Goal: Information Seeking & Learning: Learn about a topic

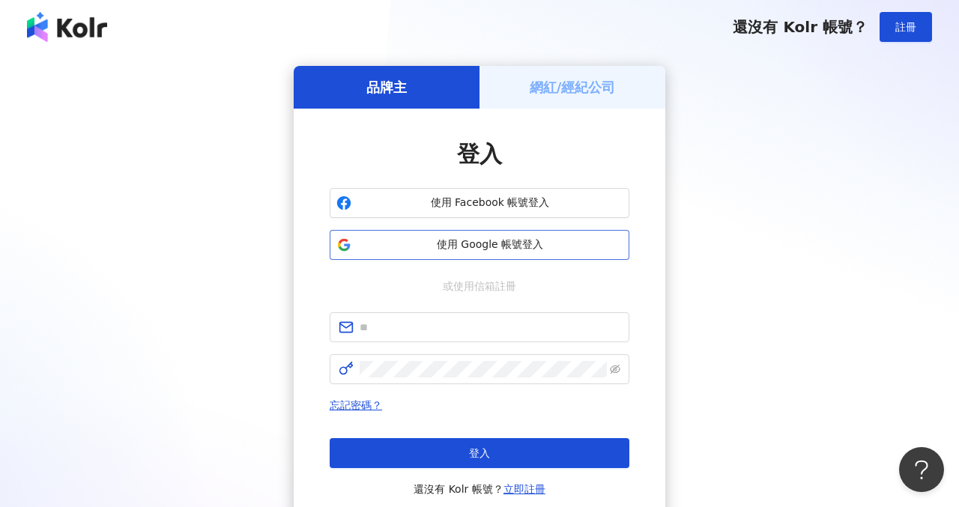
click at [482, 243] on span "使用 Google 帳號登入" at bounding box center [489, 244] width 265 height 15
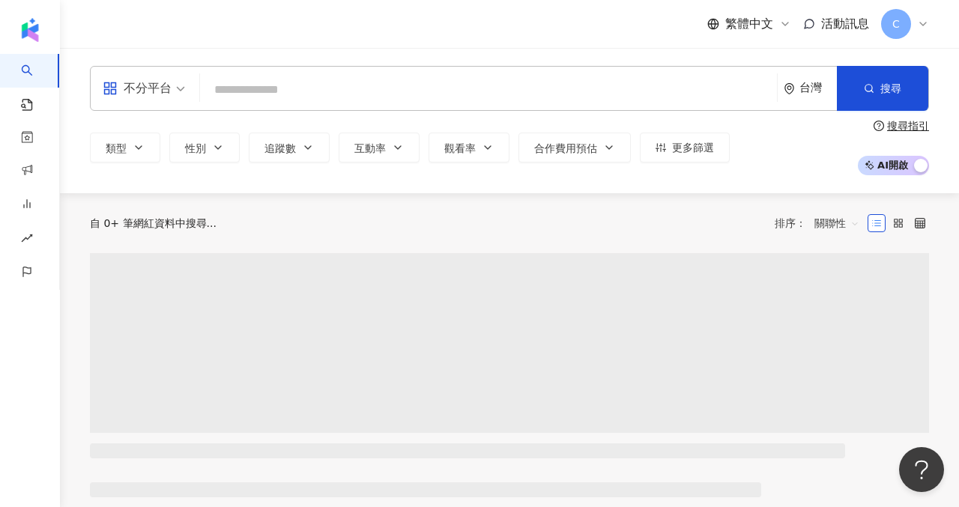
click at [396, 100] on input "search" at bounding box center [488, 90] width 565 height 28
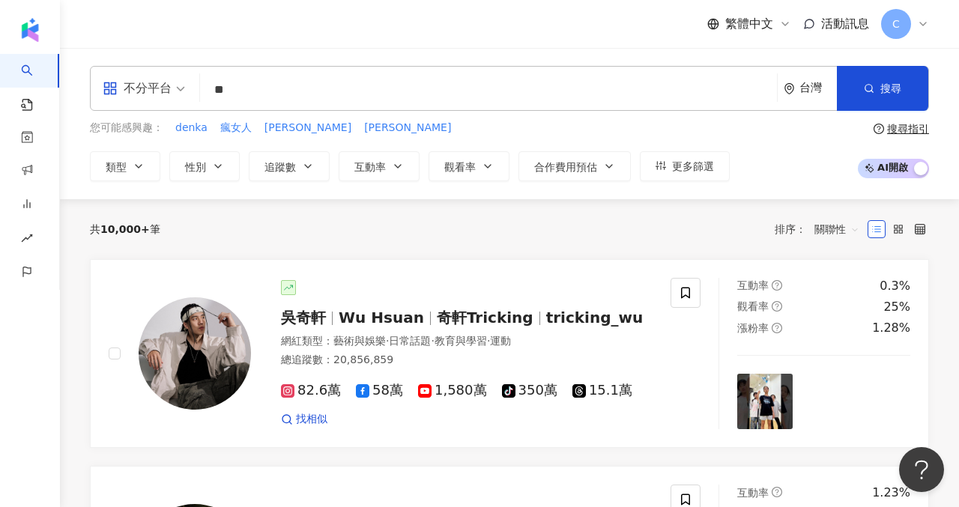
type input "*"
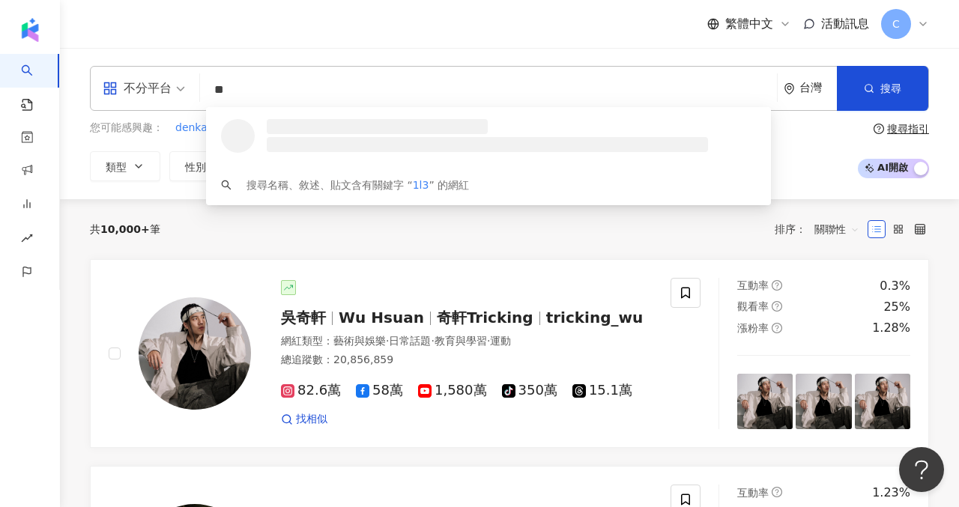
type input "*"
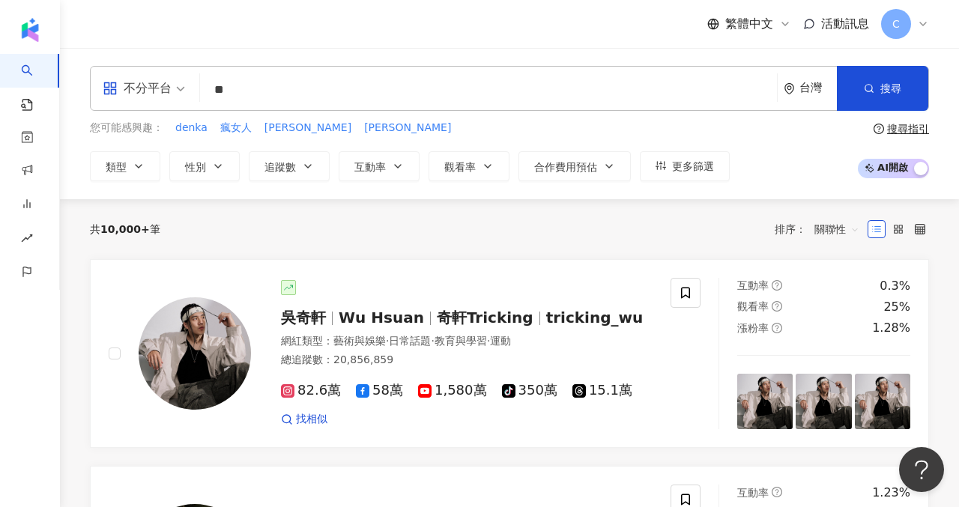
type input "**"
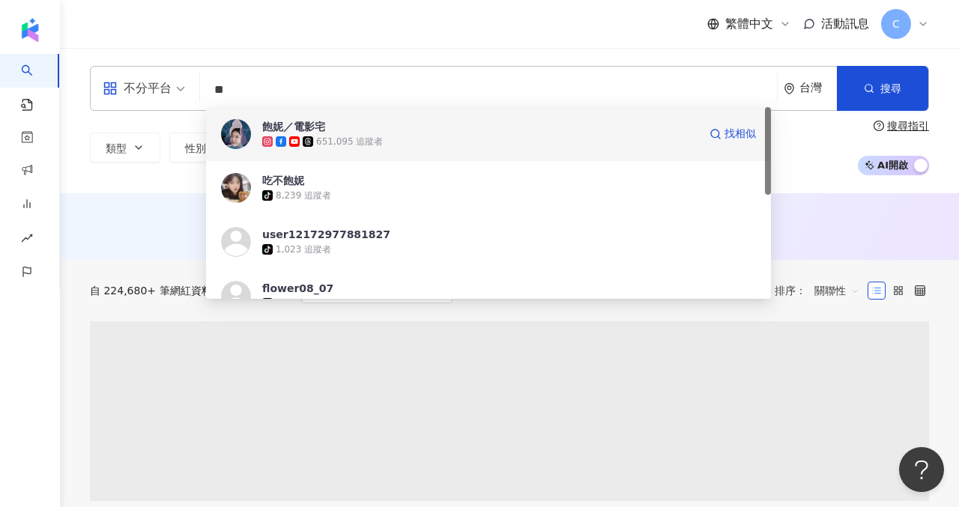
click at [450, 131] on span "飽妮／電影宅" at bounding box center [480, 126] width 436 height 15
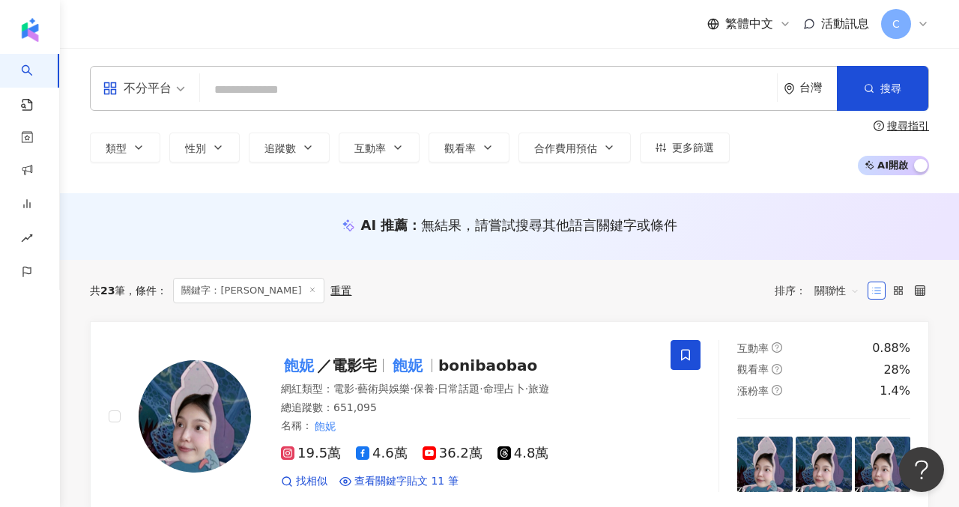
click at [260, 100] on input "search" at bounding box center [488, 90] width 565 height 28
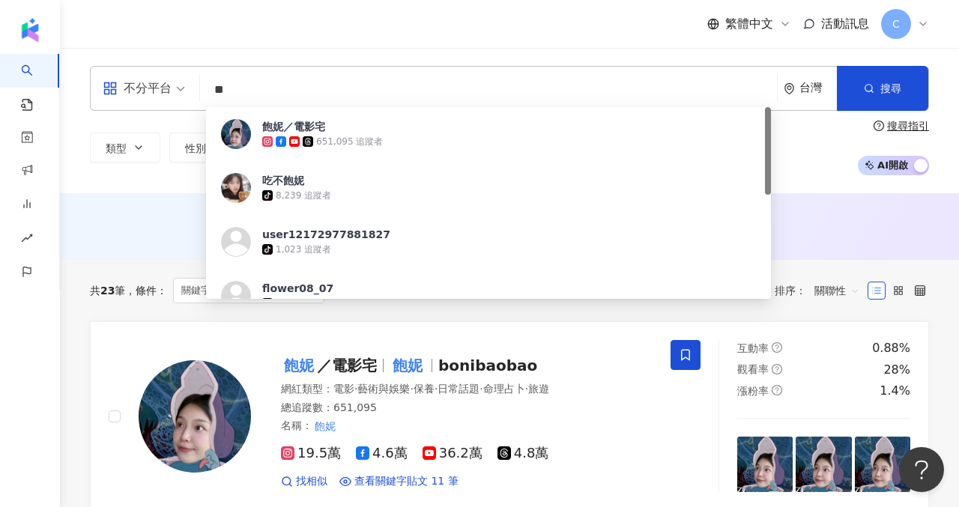
type input "*"
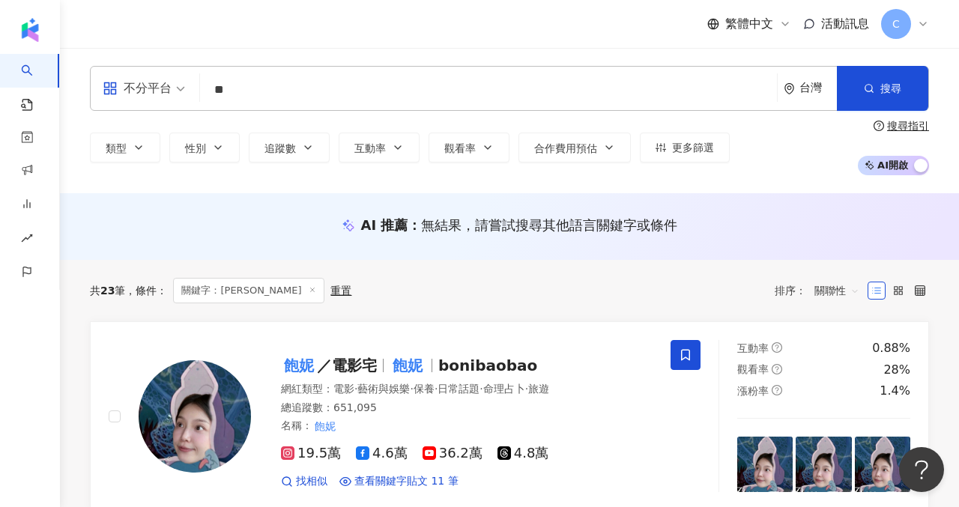
type input "*"
type input "***"
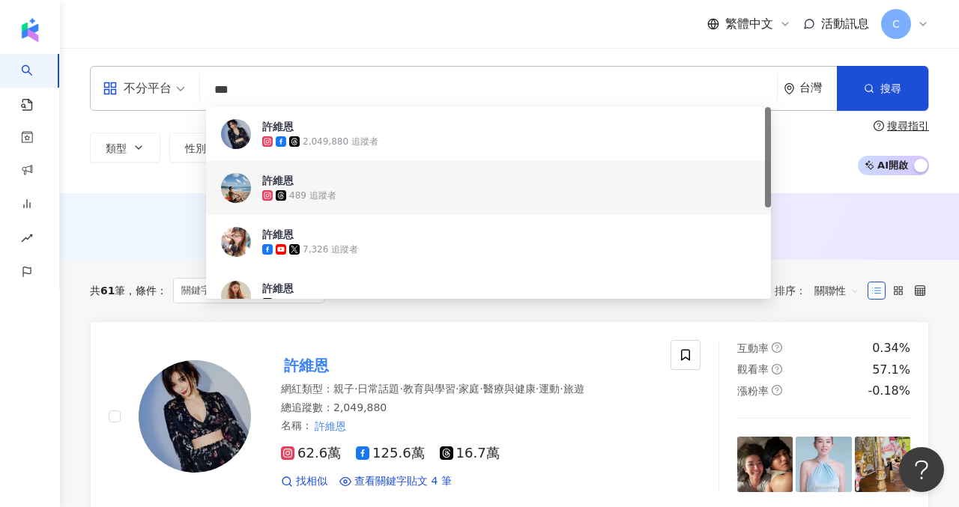
click at [139, 307] on div "共 61 筆 條件 ： 關鍵字：許維恩 重置 排序： 關聯性" at bounding box center [509, 290] width 839 height 61
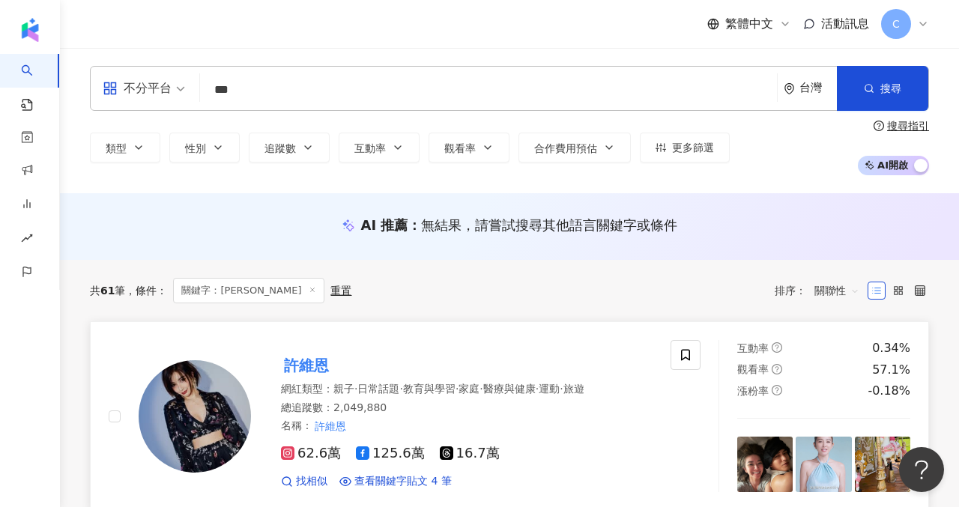
click at [198, 393] on img at bounding box center [195, 416] width 112 height 112
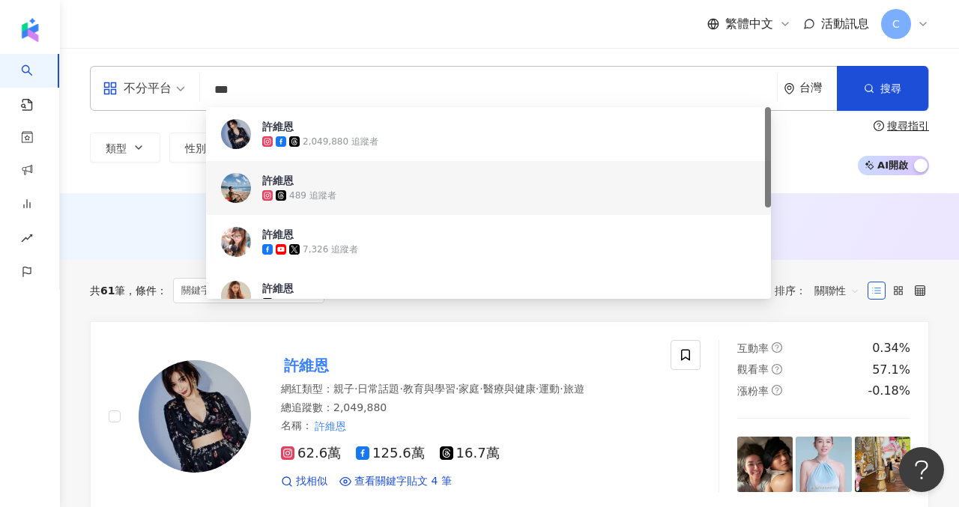
drag, startPoint x: 248, startPoint y: 97, endPoint x: 169, endPoint y: 96, distance: 78.6
click at [169, 96] on div "不分平台 *** 台灣 搜尋 486d86fa-9f81-4440-9f6f-c97f1983d460 6db48193-b25a-447c-95d3-6f0…" at bounding box center [509, 88] width 839 height 45
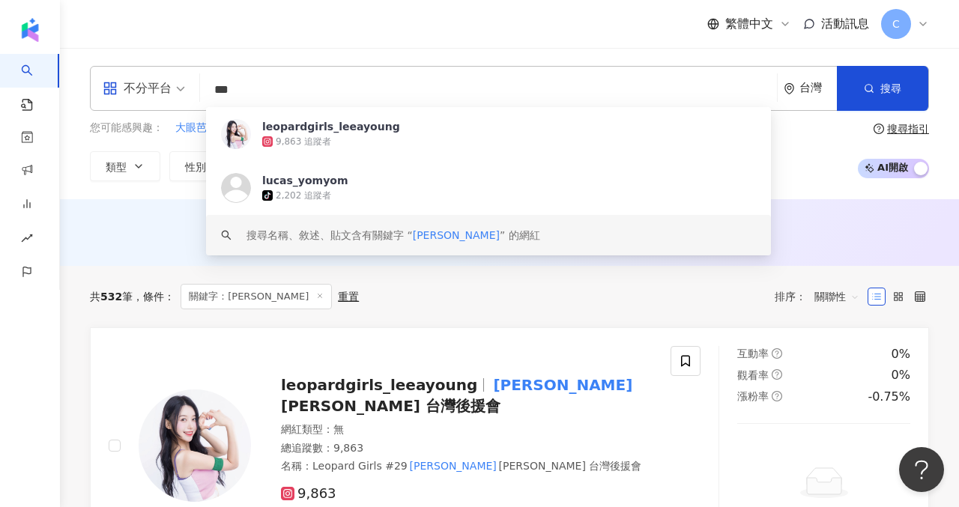
click at [169, 267] on div "共 532 筆 條件 ： 關鍵字：李雅英 重置 排序： 關聯性" at bounding box center [509, 296] width 839 height 61
drag, startPoint x: 250, startPoint y: 91, endPoint x: 186, endPoint y: 91, distance: 63.7
click at [190, 91] on div "不分平台 *** 台灣 搜尋 https://www.tiktok.com/@lucas_yomyom keyword leopardgirls_leeayo…" at bounding box center [509, 88] width 839 height 45
paste input "*********"
type input "**********"
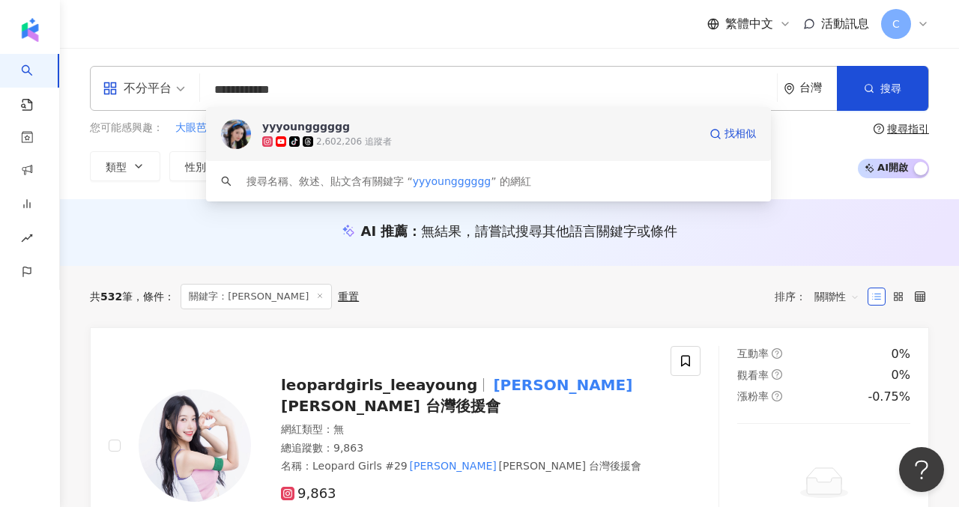
click at [388, 127] on span "yyyoungggggg" at bounding box center [480, 126] width 436 height 15
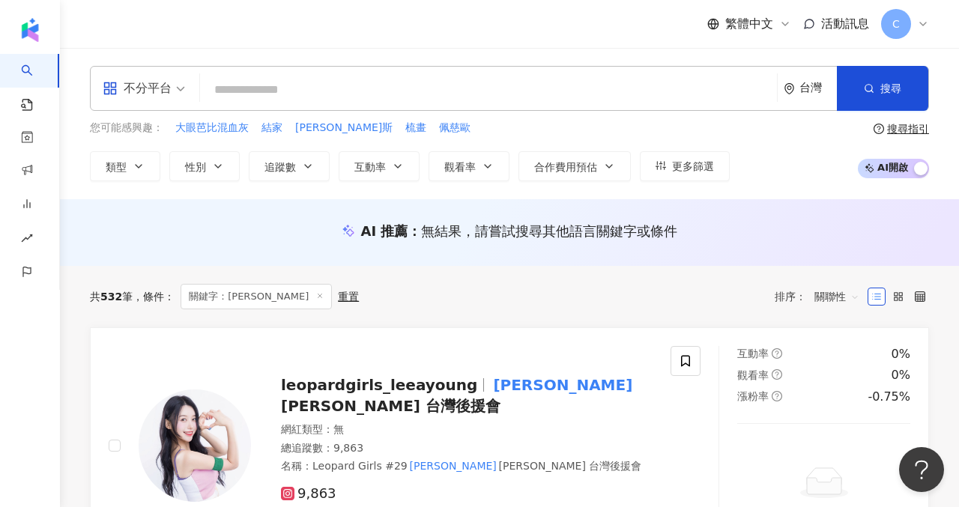
paste input "*******"
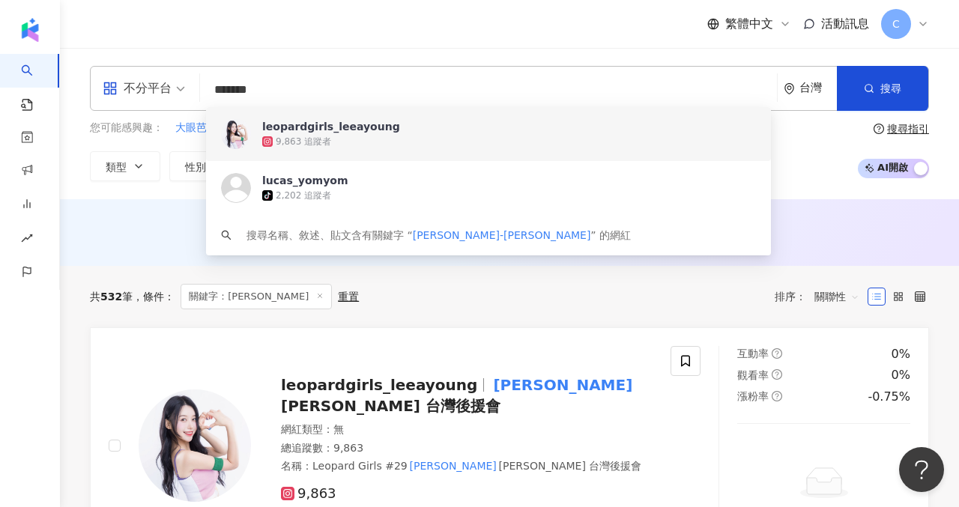
type input "*******"
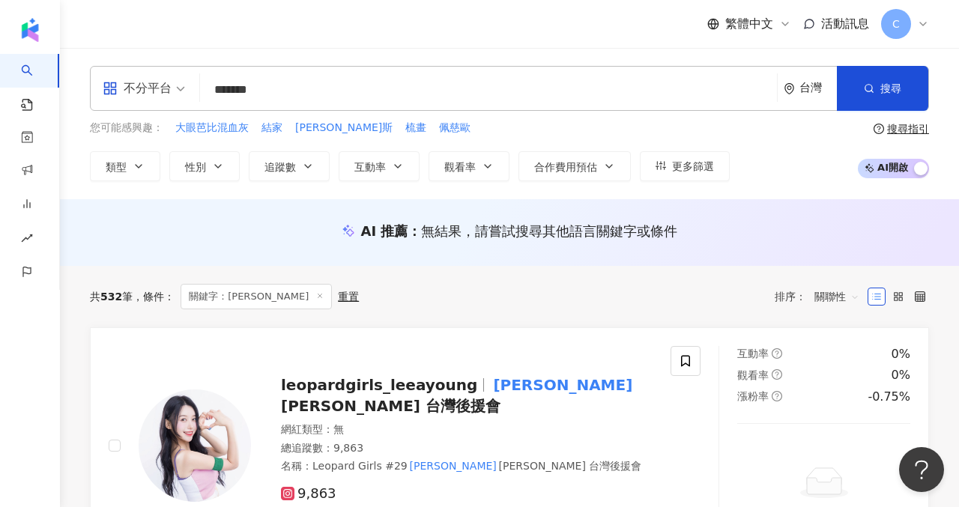
click at [436, 302] on div "共 532 筆 條件 ： 關鍵字：李雅英 重置 排序： 關聯性" at bounding box center [509, 296] width 839 height 25
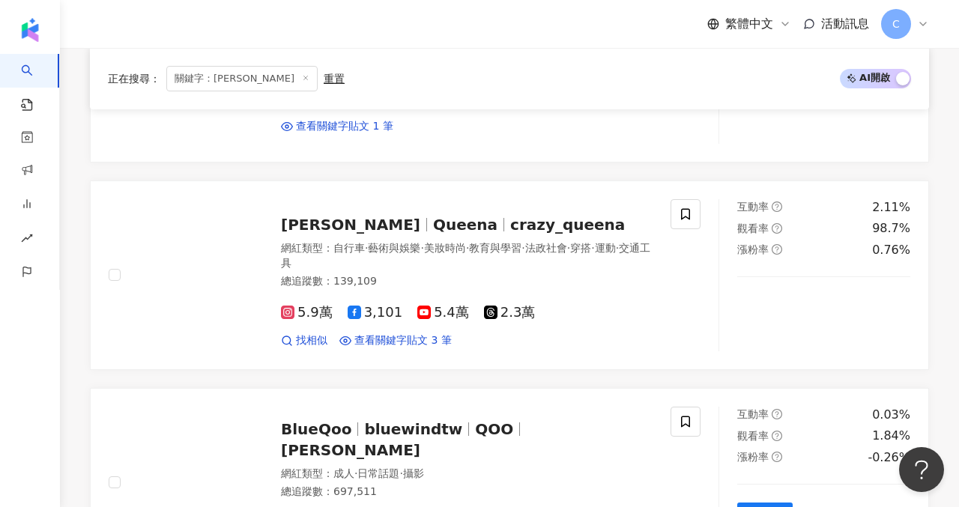
scroll to position [2991, 0]
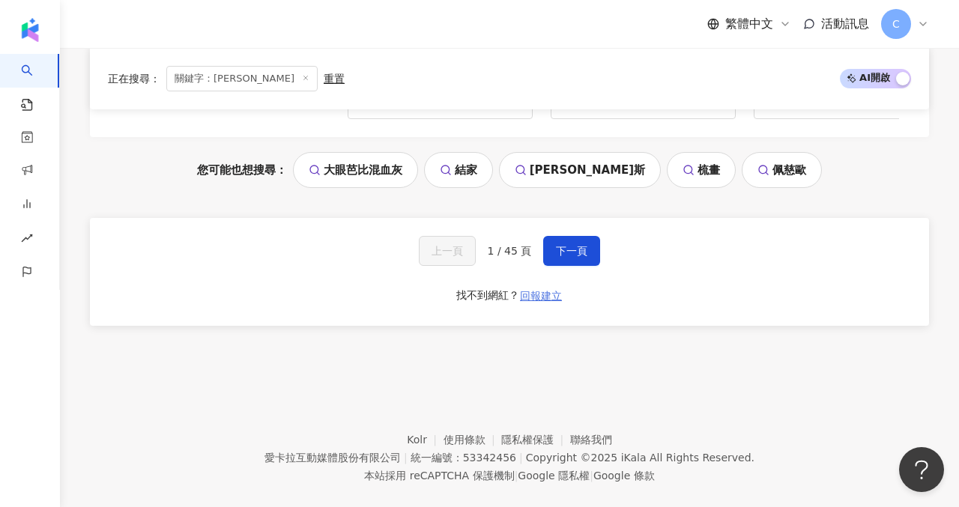
click at [535, 290] on span "回報建立" at bounding box center [541, 296] width 42 height 12
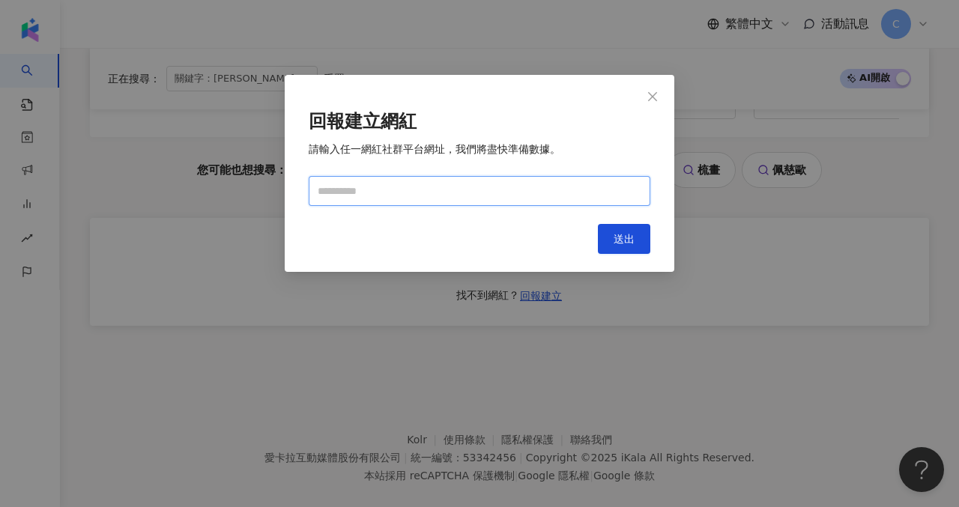
click at [424, 194] on input "text" at bounding box center [480, 191] width 342 height 30
paste input "**********"
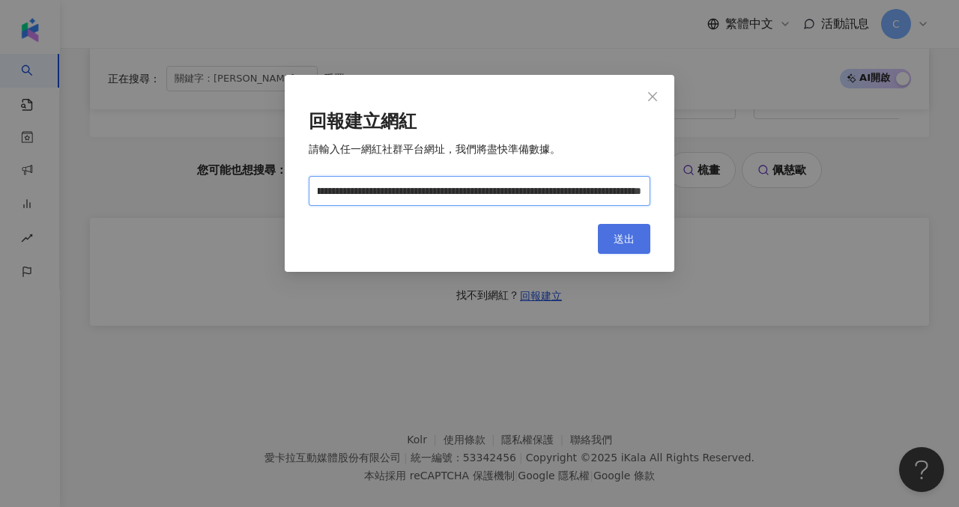
type input "**********"
click at [633, 237] on span "送出" at bounding box center [623, 239] width 21 height 12
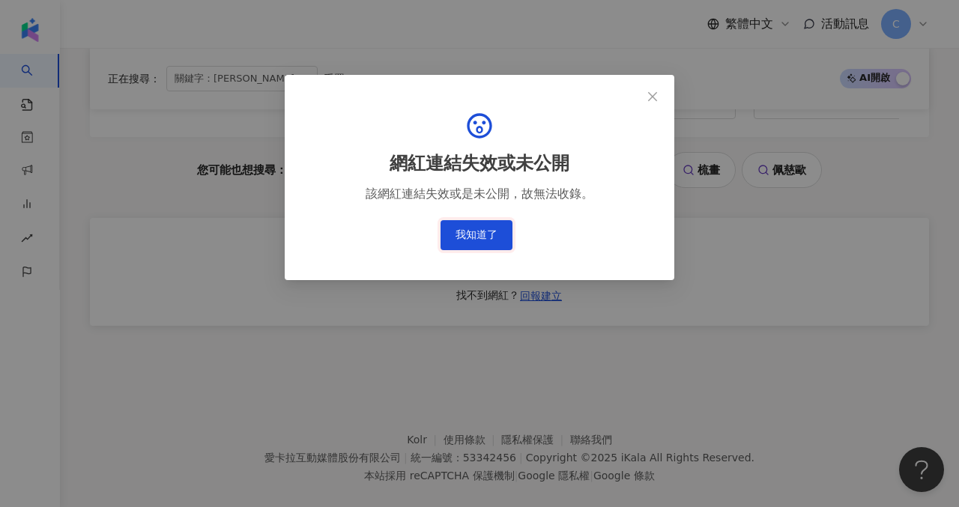
click at [461, 234] on button "我知道了" at bounding box center [476, 235] width 72 height 30
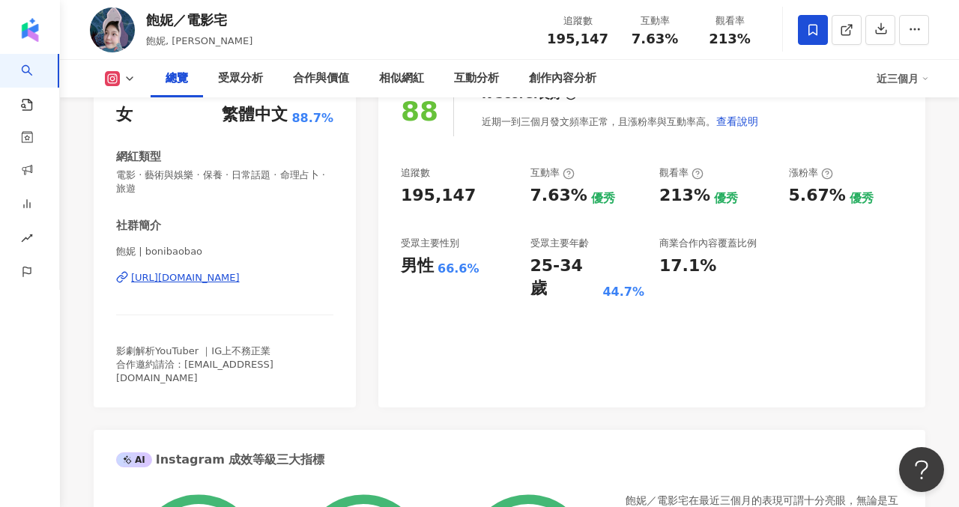
scroll to position [192, 0]
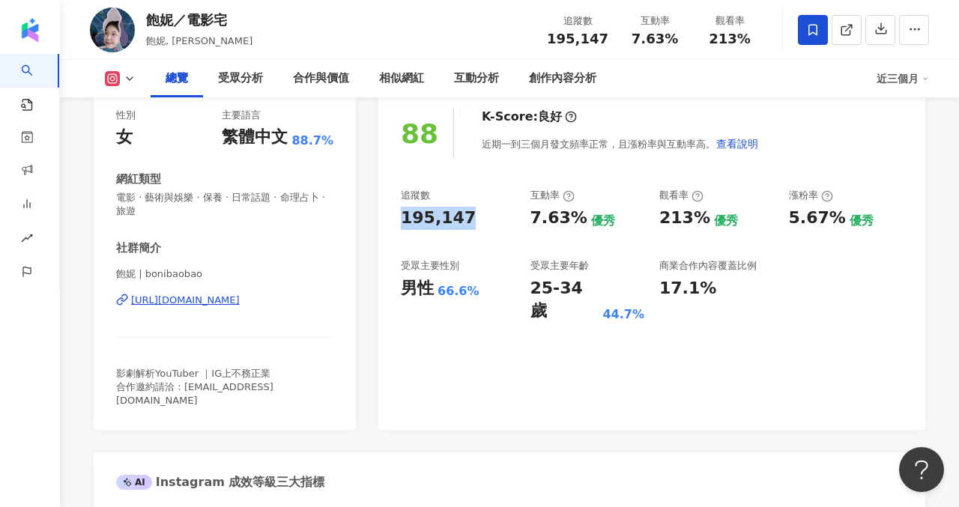
drag, startPoint x: 401, startPoint y: 216, endPoint x: 467, endPoint y: 216, distance: 65.2
click at [467, 216] on div "195,147" at bounding box center [458, 218] width 115 height 23
copy div "195,147"
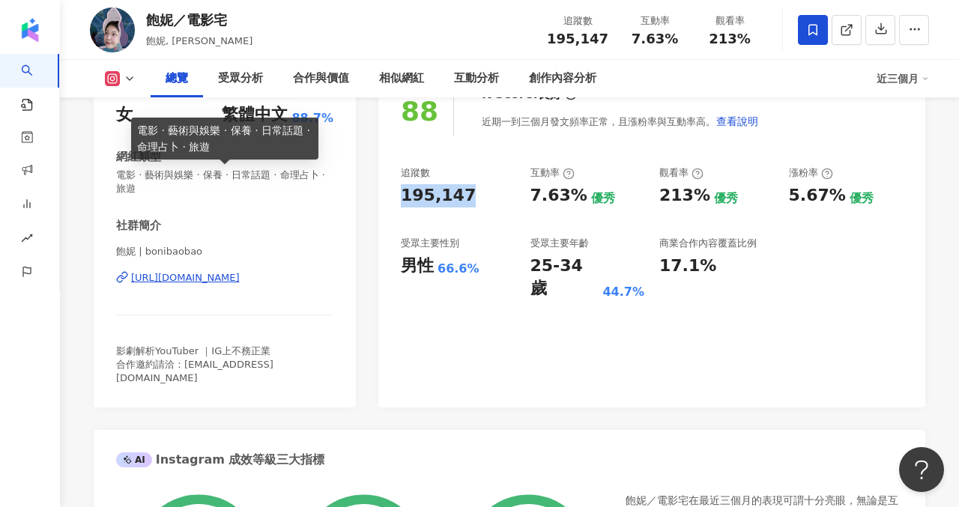
scroll to position [154, 0]
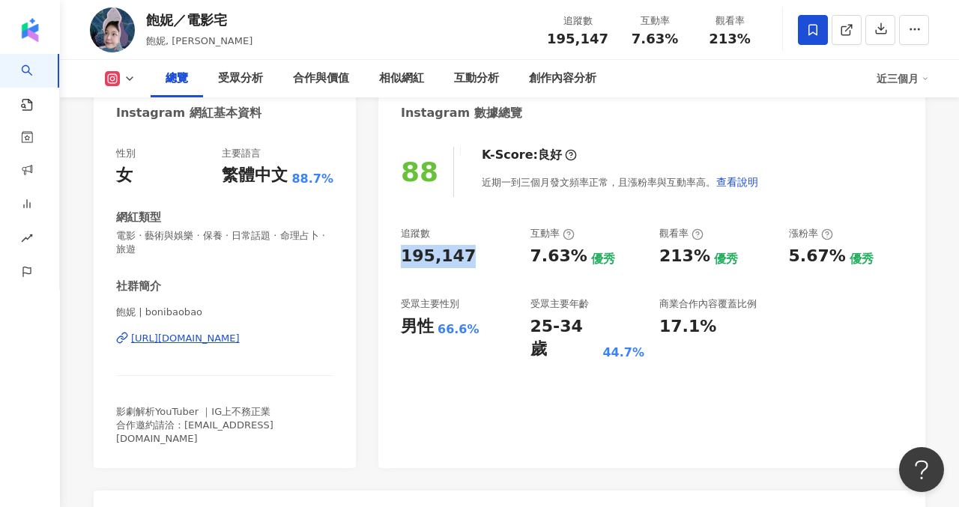
copy div "195,147"
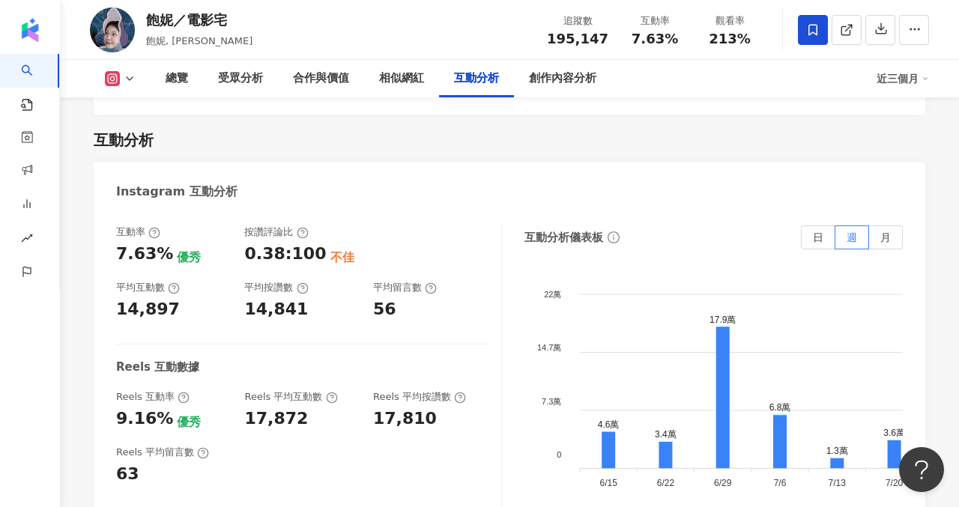
scroll to position [3089, 0]
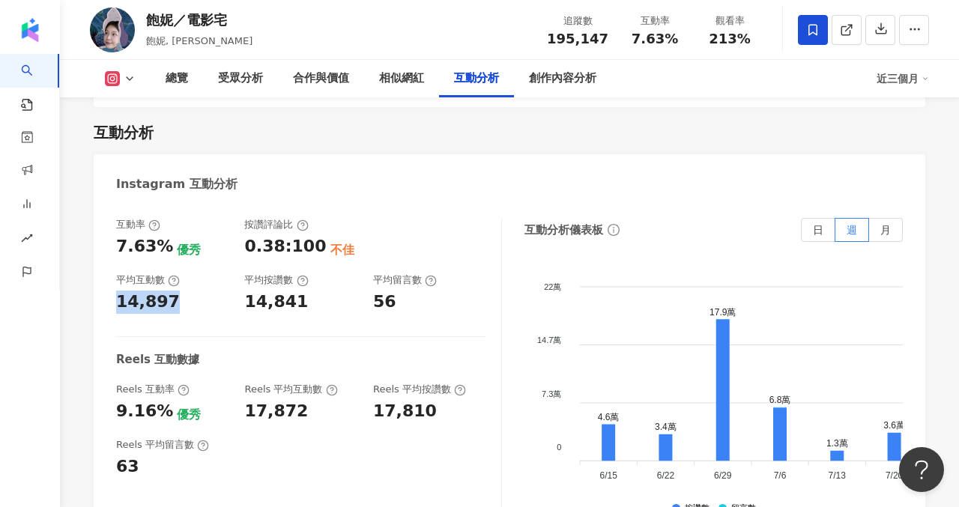
drag, startPoint x: 172, startPoint y: 191, endPoint x: 115, endPoint y: 187, distance: 56.3
click at [115, 203] on div "互動率 7.63% 優秀 按讚評論比 0.38:100 不佳 平均互動數 14,897 平均按讚數 14,841 平均留言數 56 Reels 互動數據 Re…" at bounding box center [509, 371] width 831 height 337
copy div "14,897"
click at [121, 77] on button at bounding box center [120, 78] width 61 height 15
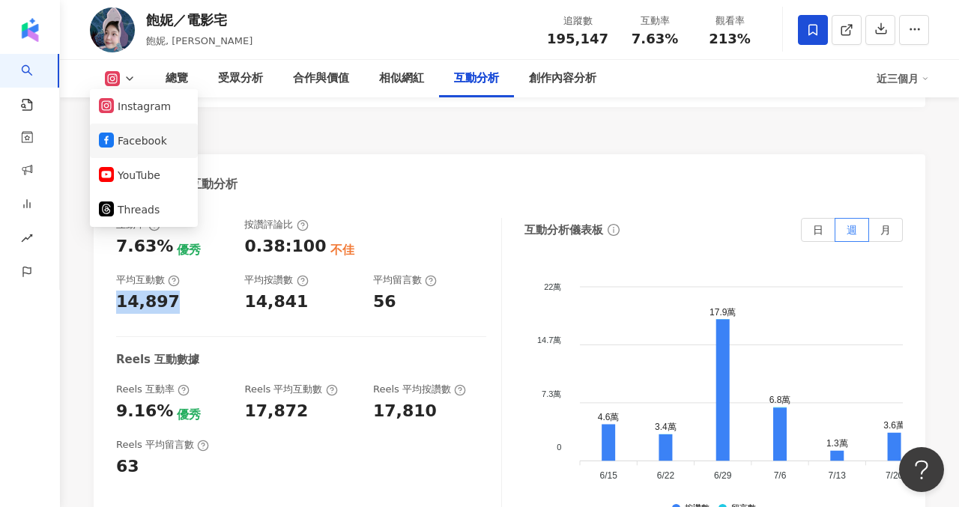
click at [123, 138] on button "Facebook" at bounding box center [144, 140] width 90 height 21
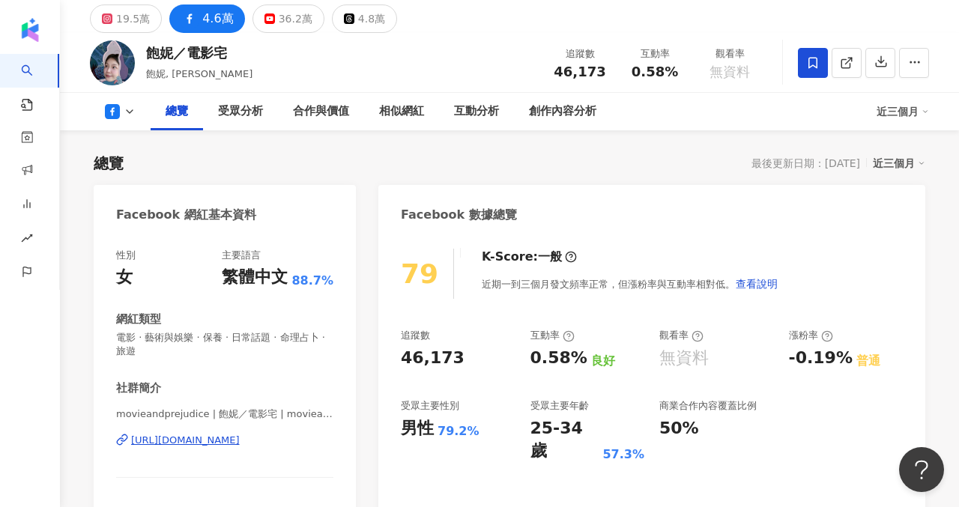
scroll to position [34, 0]
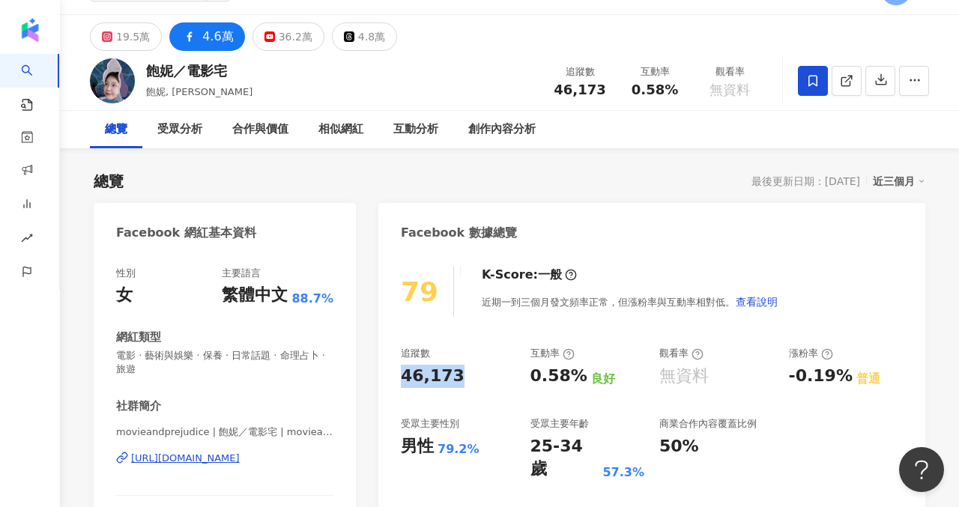
drag, startPoint x: 455, startPoint y: 375, endPoint x: 399, endPoint y: 375, distance: 55.4
click at [399, 375] on div "79 K-Score : 一般 近期一到三個月發文頻率正常，但漲粉率與互動率相對低。 查看說明 追蹤數 46,173 互動率 0.58% 良好 觀看率 無資料…" at bounding box center [651, 413] width 547 height 323
copy div "46,173"
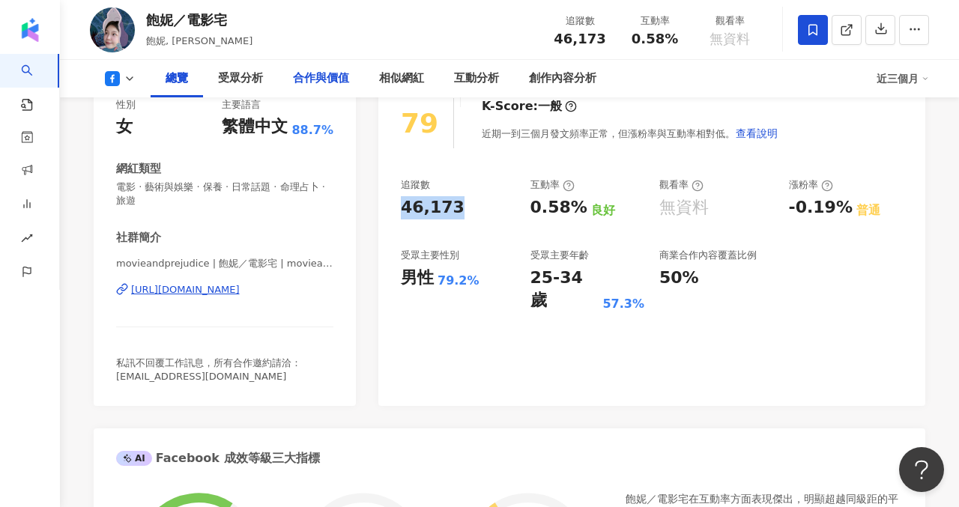
scroll to position [0, 0]
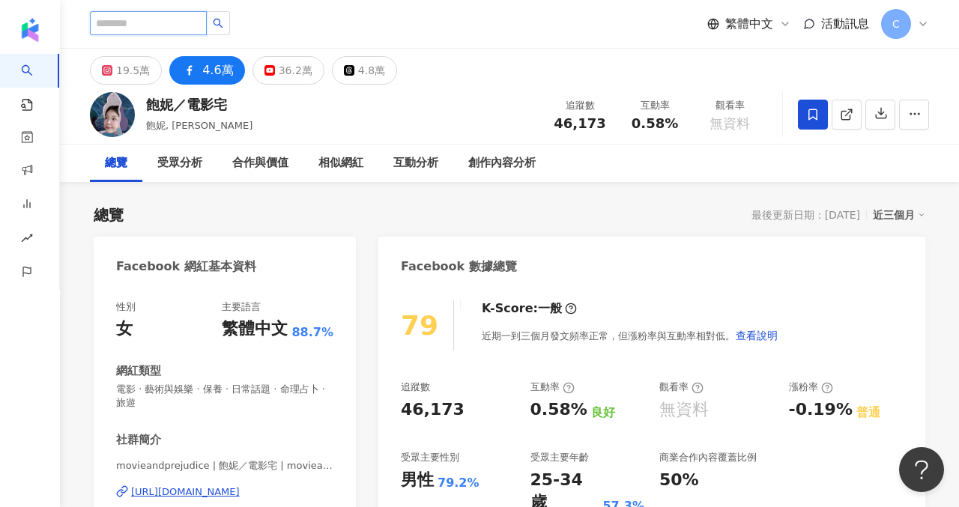
click at [192, 17] on input "search" at bounding box center [148, 23] width 117 height 24
paste input "********"
type input "********"
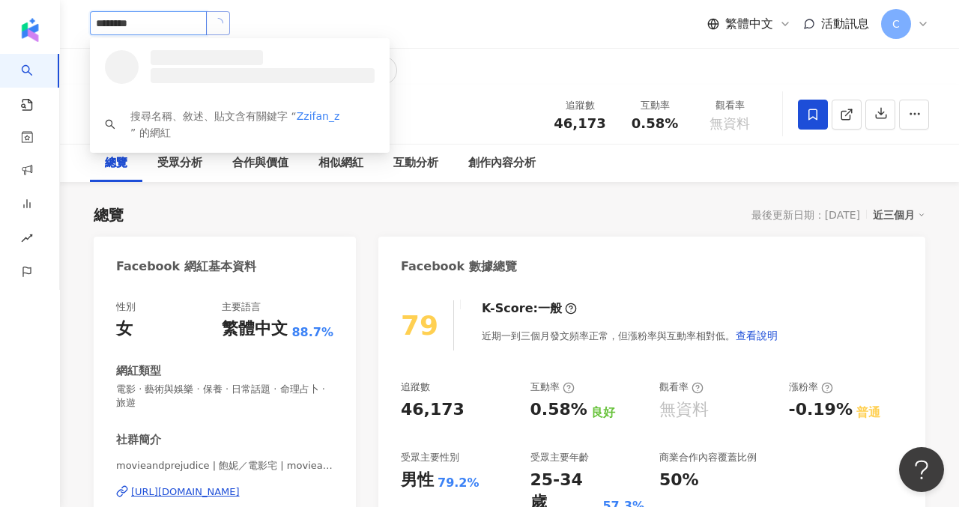
click at [230, 26] on button "button" at bounding box center [218, 23] width 24 height 24
click at [228, 57] on span "子凡" at bounding box center [194, 57] width 97 height 15
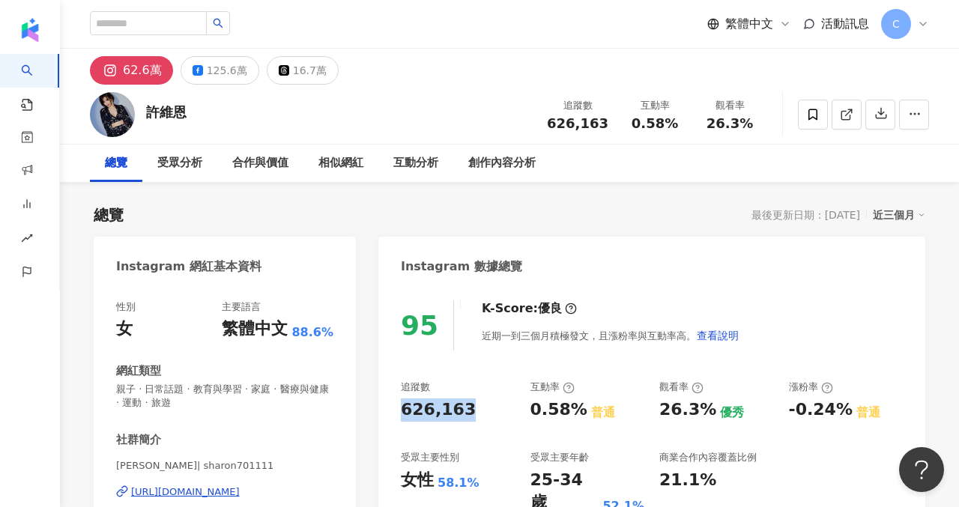
drag, startPoint x: 402, startPoint y: 407, endPoint x: 463, endPoint y: 407, distance: 60.7
click at [463, 407] on div "626,163" at bounding box center [438, 409] width 75 height 23
copy div "626,163"
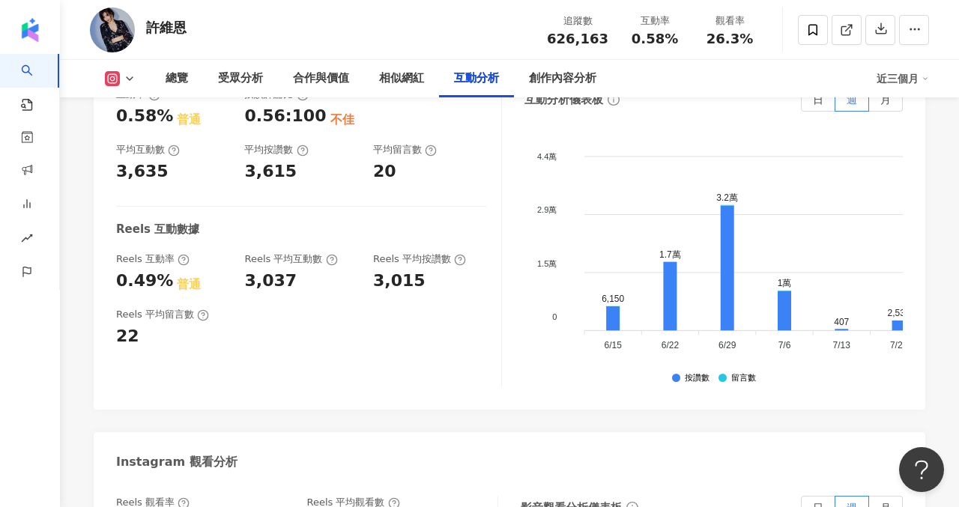
scroll to position [3120, 0]
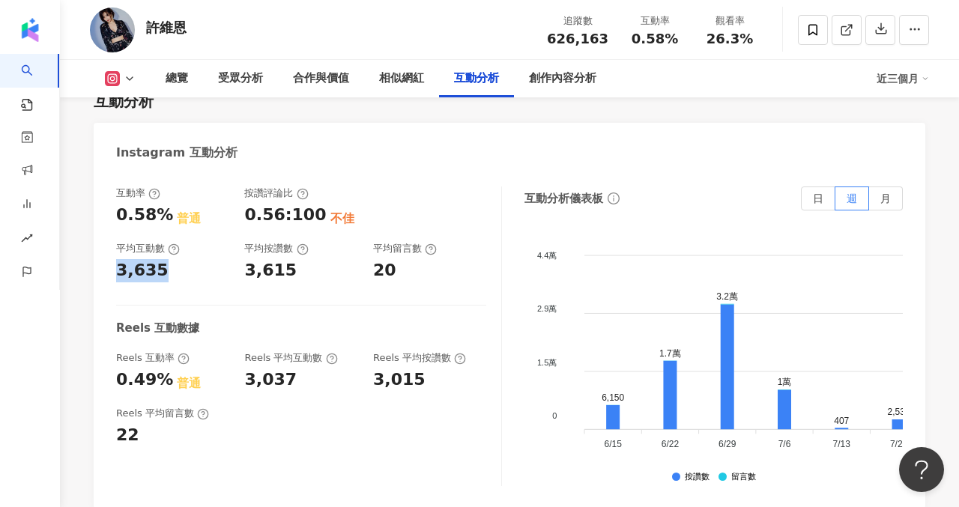
drag, startPoint x: 164, startPoint y: 186, endPoint x: 116, endPoint y: 186, distance: 47.9
click at [116, 259] on div "3,635" at bounding box center [172, 270] width 113 height 23
copy div "3,635"
click at [138, 78] on button at bounding box center [120, 78] width 61 height 15
click at [138, 143] on button "Facebook" at bounding box center [144, 140] width 90 height 21
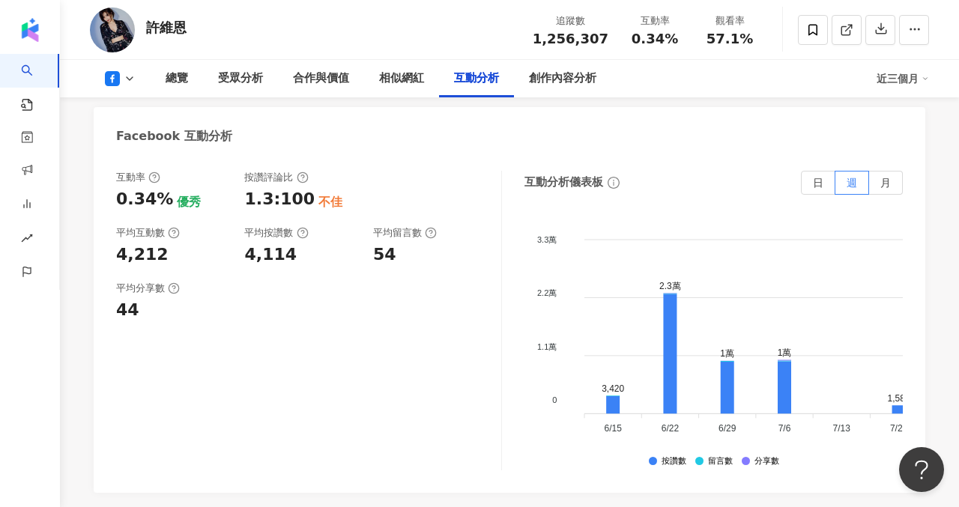
scroll to position [2417, 0]
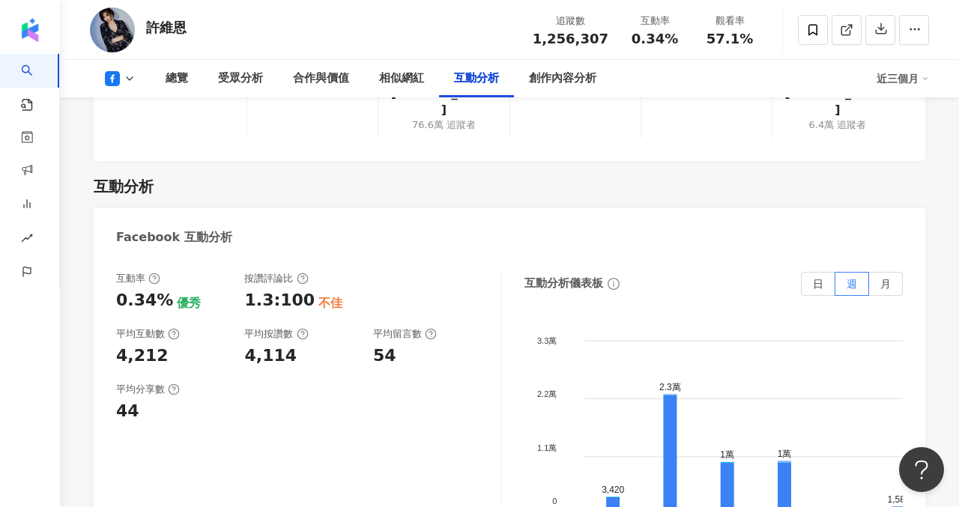
drag, startPoint x: 163, startPoint y: 276, endPoint x: 116, endPoint y: 279, distance: 47.2
click at [116, 327] on div "平均互動數 4,212" at bounding box center [172, 347] width 113 height 40
drag, startPoint x: 117, startPoint y: 286, endPoint x: 159, endPoint y: 286, distance: 41.9
click at [159, 345] on div "4,212" at bounding box center [172, 356] width 113 height 23
copy div "4,212"
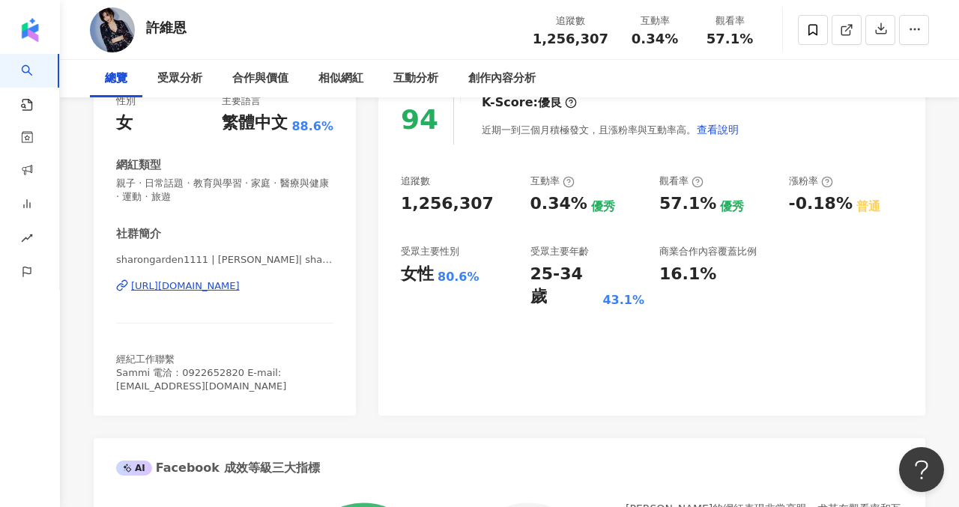
scroll to position [0, 0]
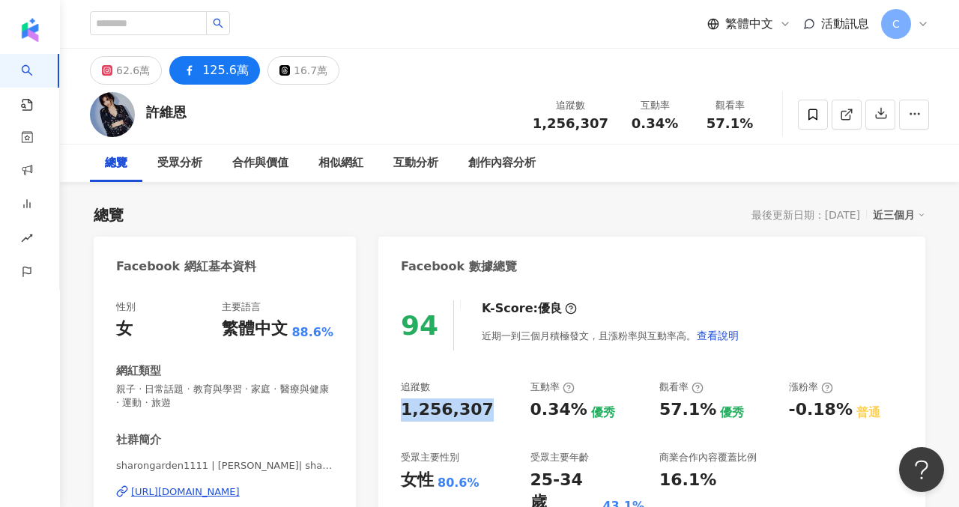
drag, startPoint x: 475, startPoint y: 407, endPoint x: 391, endPoint y: 410, distance: 83.9
click at [391, 410] on div "94 K-Score : 優良 近期一到三個月積極發文，且漲粉率與互動率高。 查看說明 追蹤數 1,256,307 互動率 0.34% 優秀 觀看率 57.1…" at bounding box center [651, 453] width 547 height 336
copy div "1,256,307"
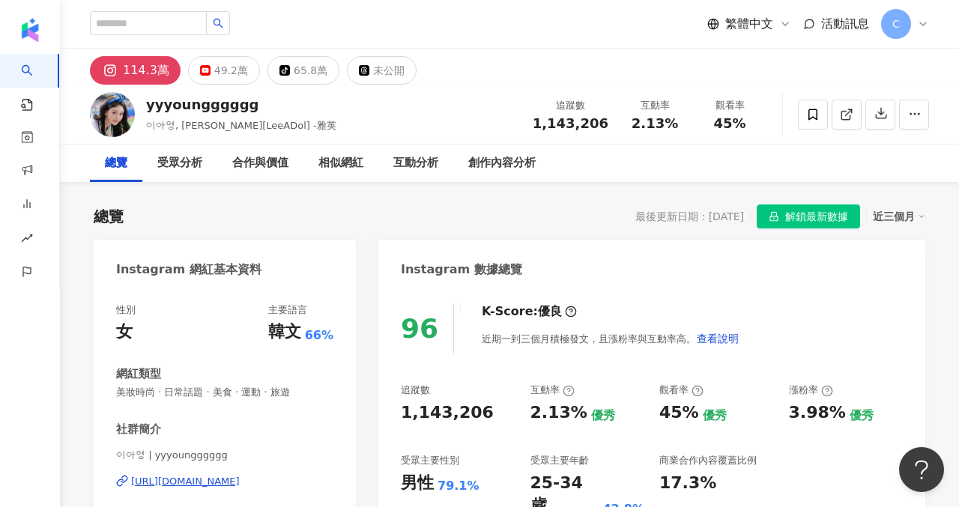
click at [808, 219] on span "解鎖最新數據" at bounding box center [816, 217] width 63 height 24
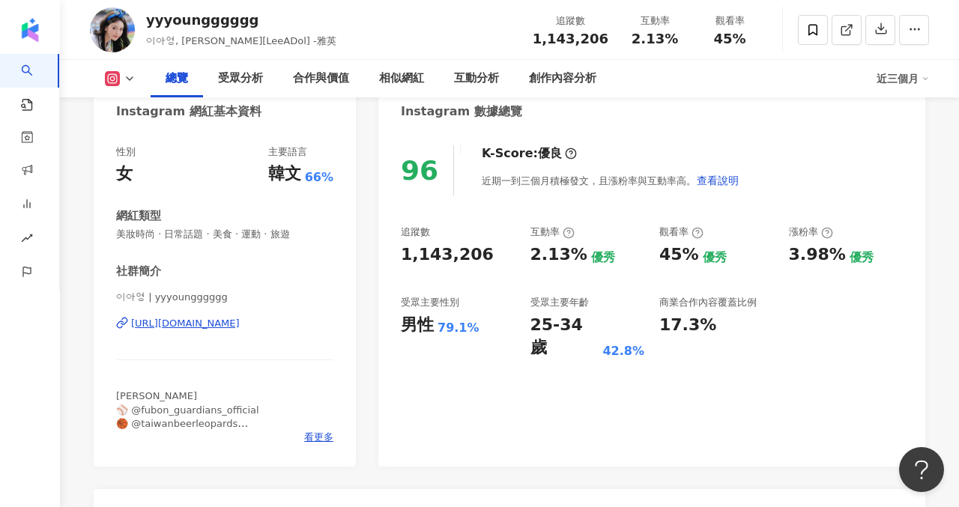
scroll to position [169, 0]
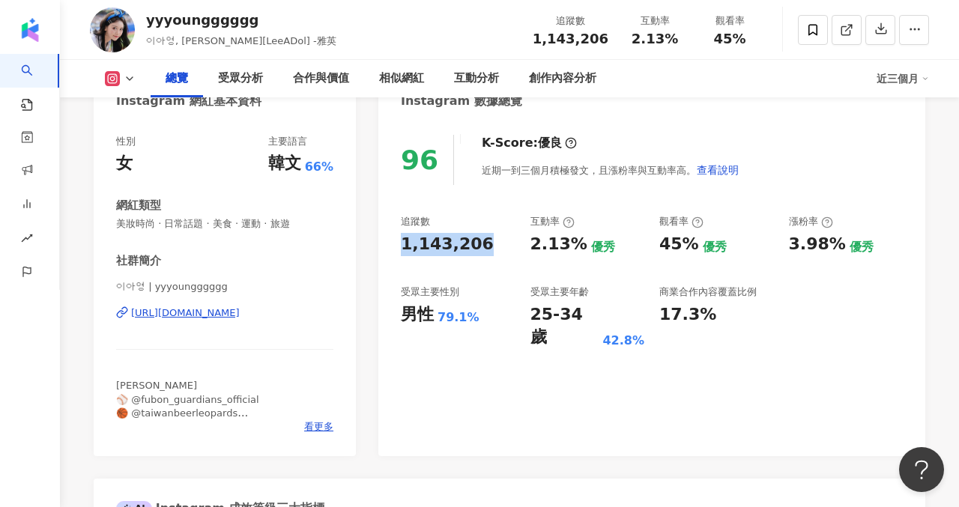
drag, startPoint x: 470, startPoint y: 242, endPoint x: 396, endPoint y: 242, distance: 74.1
click at [396, 242] on div "96 K-Score : 優良 近期一到三個月積極發文，且漲粉率與互動率高。 查看說明 追蹤數 1,143,206 互動率 2.13% 優秀 觀看率 45% …" at bounding box center [651, 288] width 547 height 336
copy div "1,143,206"
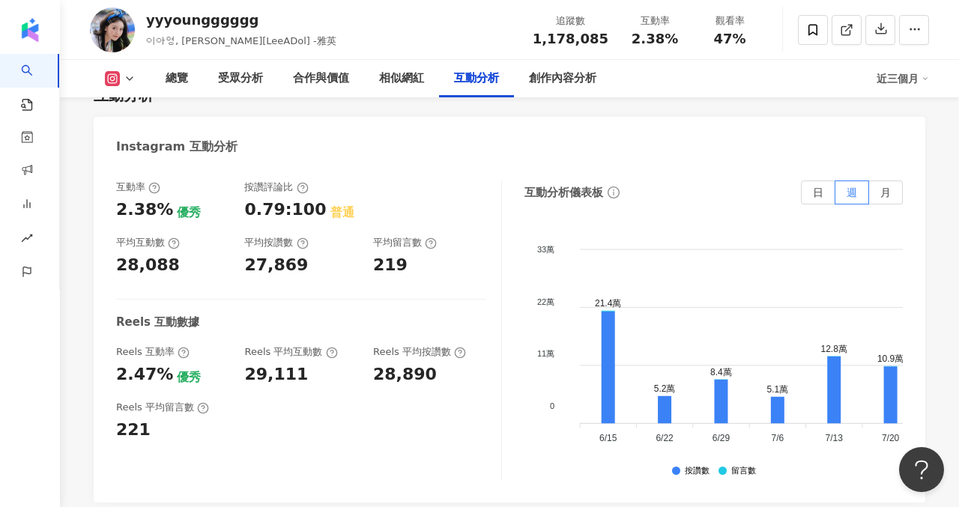
scroll to position [2968, 0]
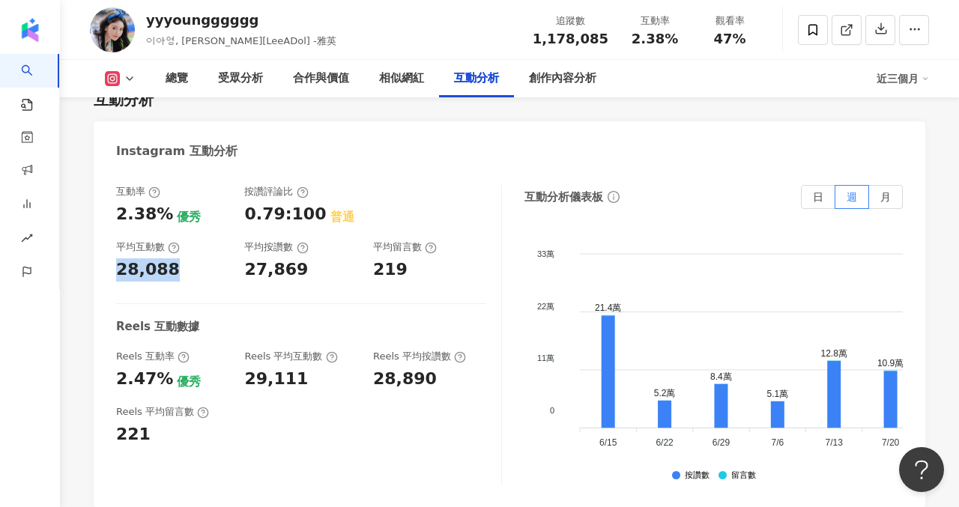
drag, startPoint x: 174, startPoint y: 251, endPoint x: 110, endPoint y: 251, distance: 63.7
click at [110, 251] on div "互動率 2.38% 優秀 按讚評論比 0.79:100 普通 平均互動數 28,088 平均按讚數 27,869 平均留言數 219 Reels 互動數據 R…" at bounding box center [509, 338] width 831 height 337
copy div "28,088"
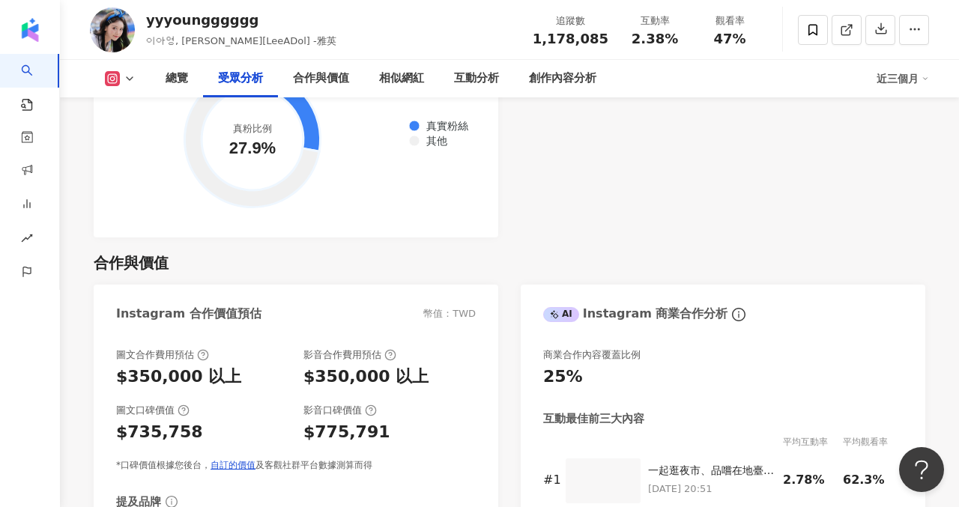
scroll to position [1871, 0]
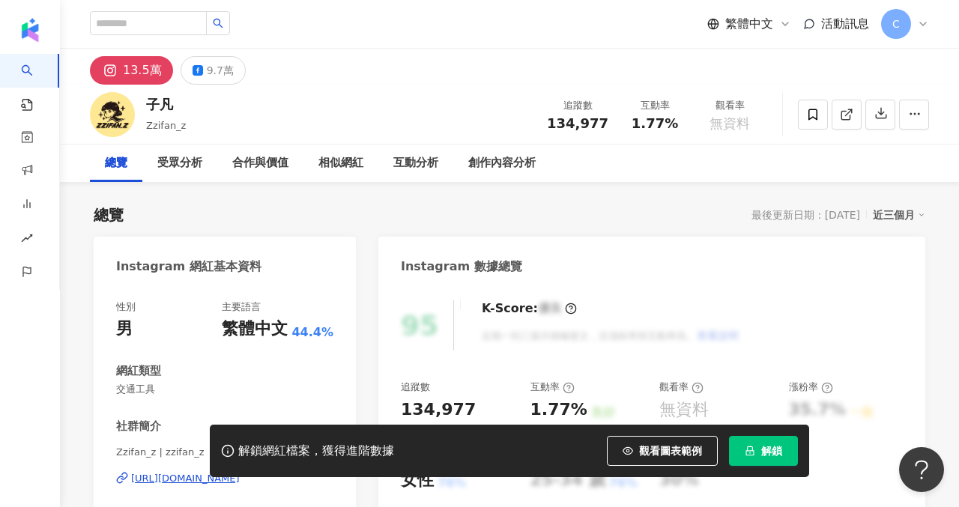
click at [753, 449] on icon "lock" at bounding box center [749, 451] width 10 height 10
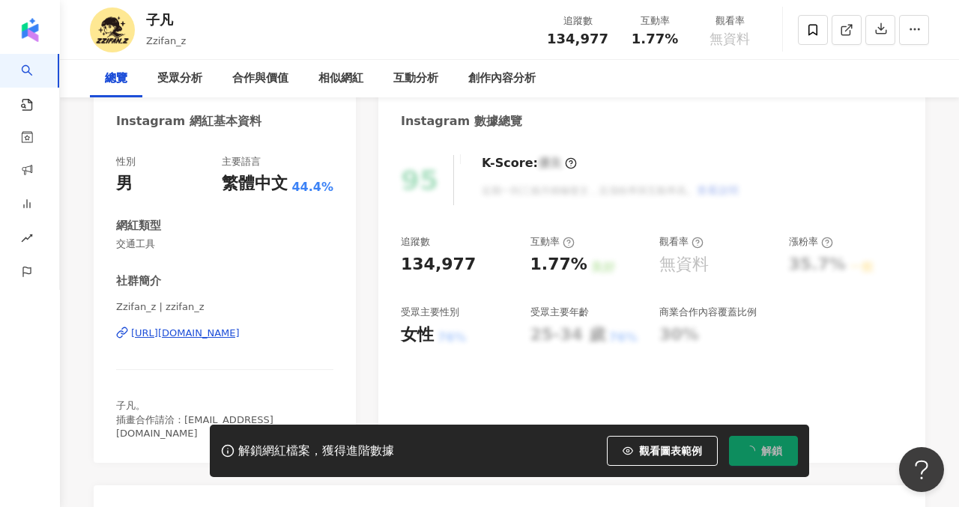
scroll to position [216, 0]
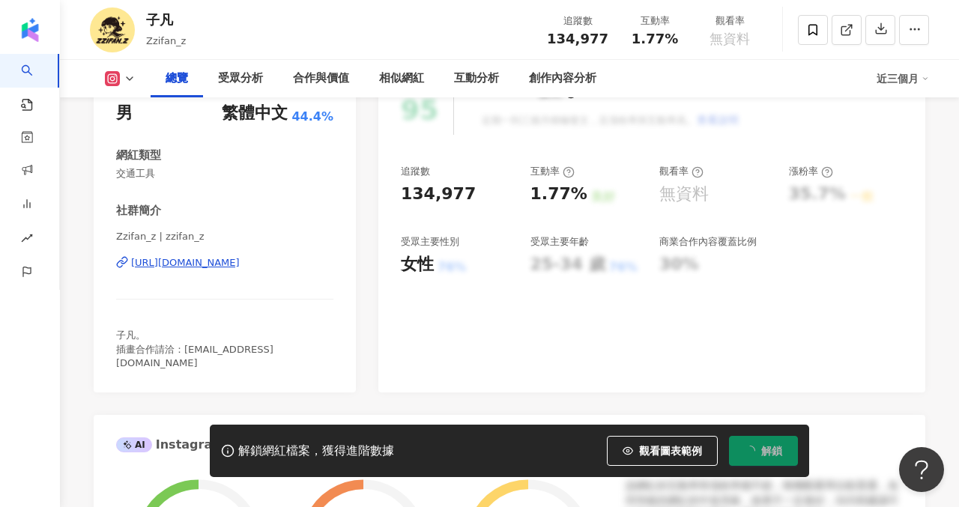
drag, startPoint x: 404, startPoint y: 190, endPoint x: 468, endPoint y: 190, distance: 63.7
click at [468, 190] on div "134,977" at bounding box center [458, 194] width 115 height 23
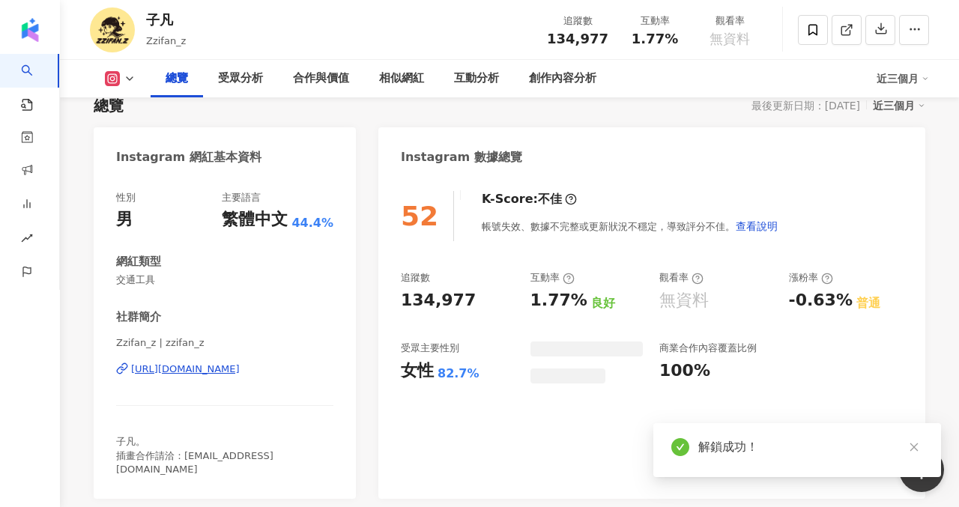
scroll to position [104, 0]
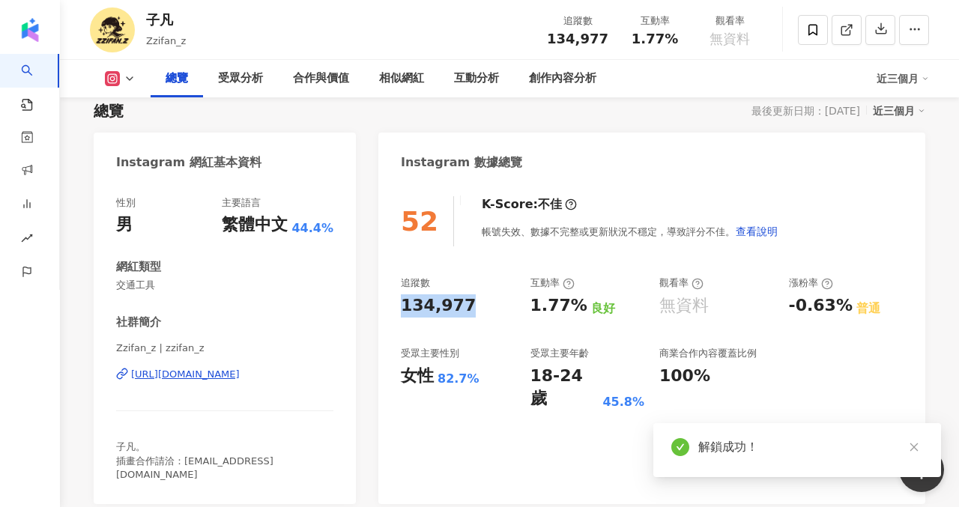
drag, startPoint x: 464, startPoint y: 305, endPoint x: 399, endPoint y: 307, distance: 65.2
click at [399, 307] on div "52 K-Score : 不佳 帳號失效、數據不完整或更新狀況不穩定，導致評分不佳。 查看說明 追蹤數 134,977 互動率 1.77% 良好 觀看率 無資…" at bounding box center [651, 342] width 547 height 323
copy div "134,977"
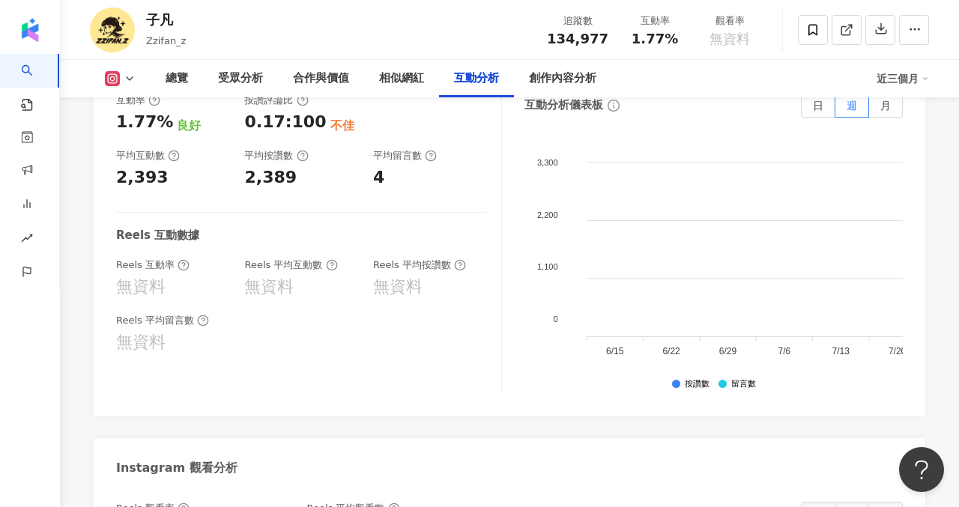
scroll to position [2969, 0]
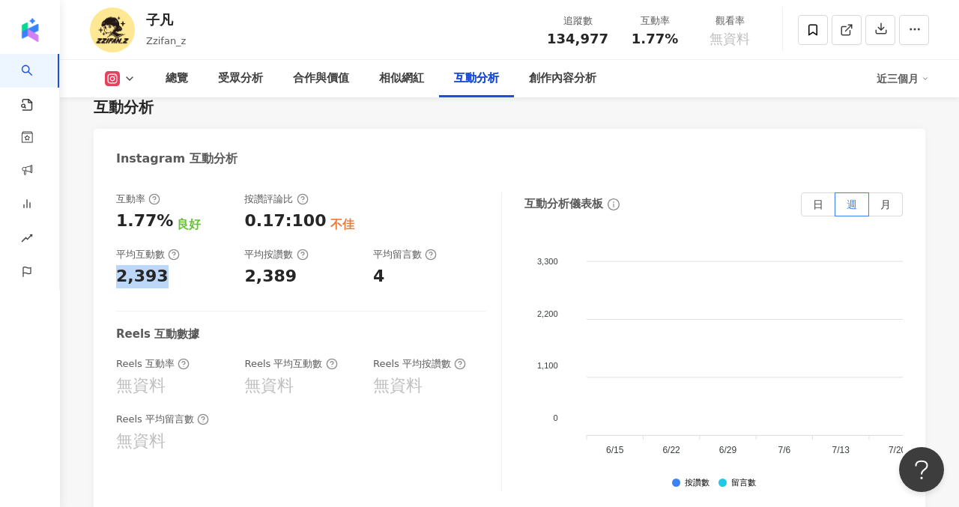
drag, startPoint x: 164, startPoint y: 221, endPoint x: 120, endPoint y: 225, distance: 44.4
click at [120, 265] on div "2,393" at bounding box center [172, 276] width 113 height 23
copy div "2,393"
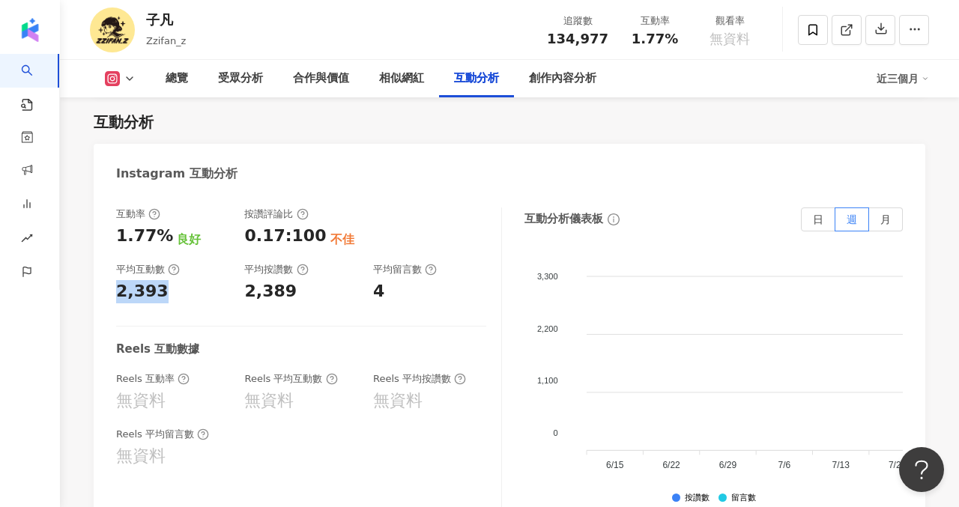
click at [131, 82] on icon at bounding box center [130, 79] width 12 height 12
click at [139, 140] on button "Facebook" at bounding box center [144, 140] width 90 height 21
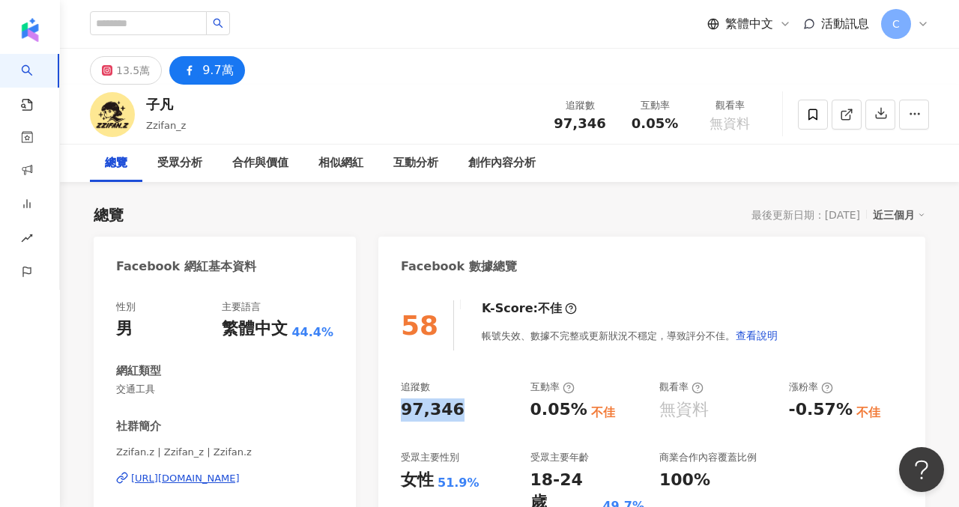
drag, startPoint x: 453, startPoint y: 406, endPoint x: 398, endPoint y: 410, distance: 54.8
click at [398, 410] on div "58 K-Score : 不佳 帳號失效、數據不完整或更新狀況不穩定，導致評分不佳。 查看說明 追蹤數 97,346 互動率 0.05% 不佳 觀看率 無資料…" at bounding box center [651, 446] width 547 height 323
copy div "97,346"
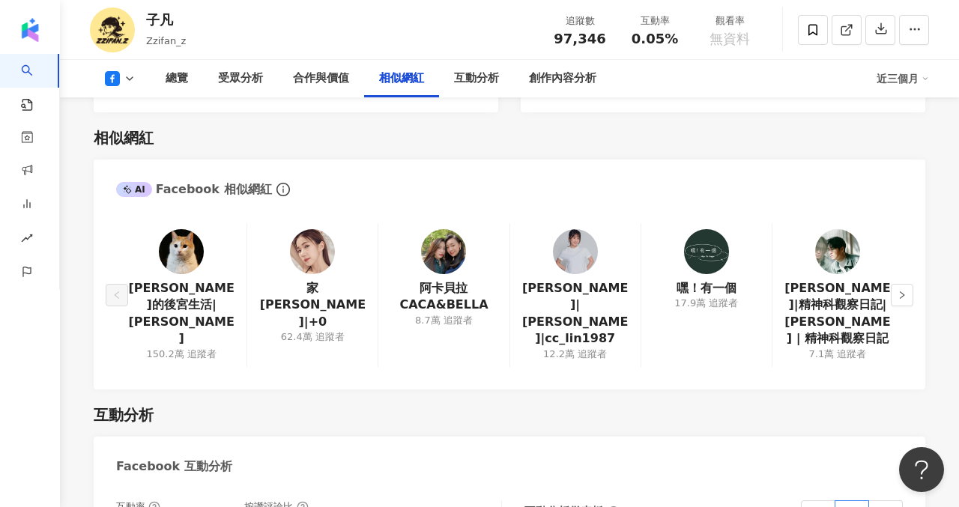
scroll to position [2245, 0]
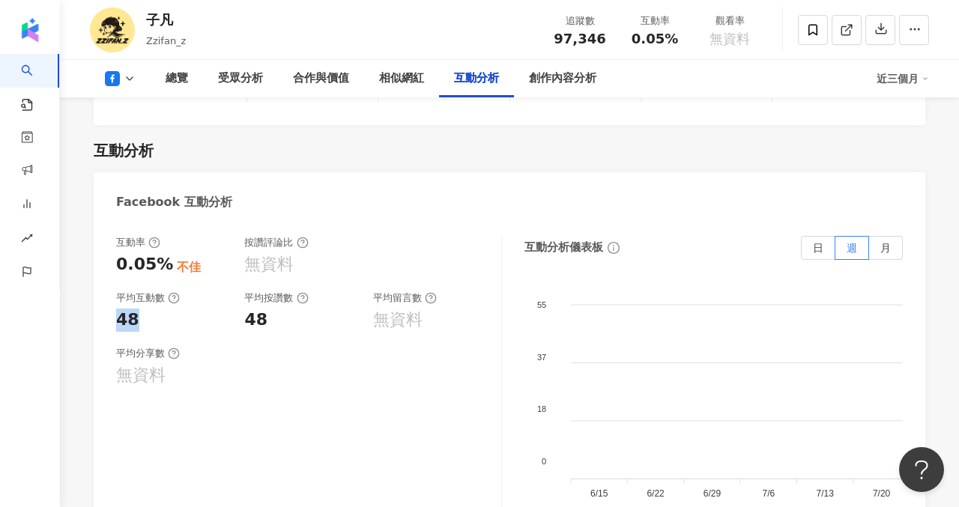
drag, startPoint x: 134, startPoint y: 288, endPoint x: 118, endPoint y: 287, distance: 16.5
click at [118, 309] on div "48" at bounding box center [127, 320] width 23 height 23
copy div "48"
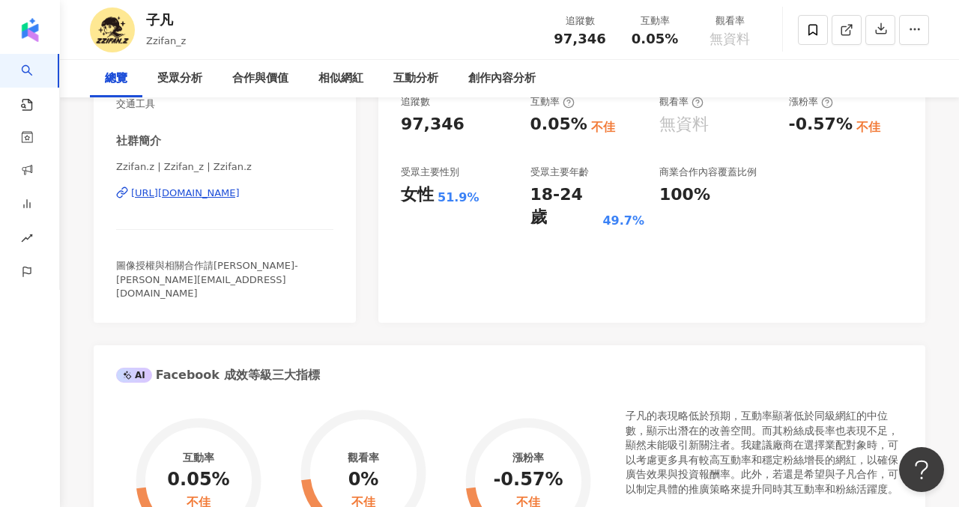
scroll to position [0, 0]
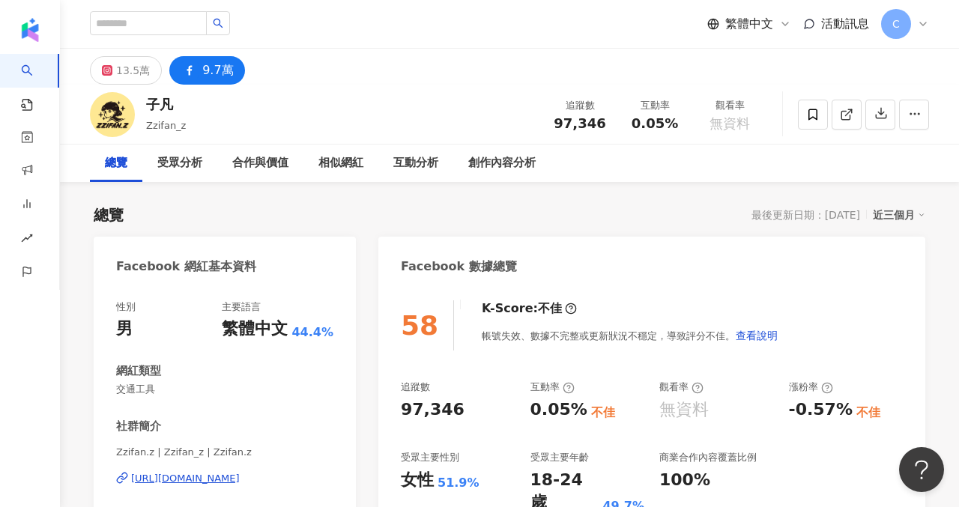
click at [207, 476] on div "[URL][DOMAIN_NAME]" at bounding box center [185, 478] width 109 height 13
